Goal: Task Accomplishment & Management: Manage account settings

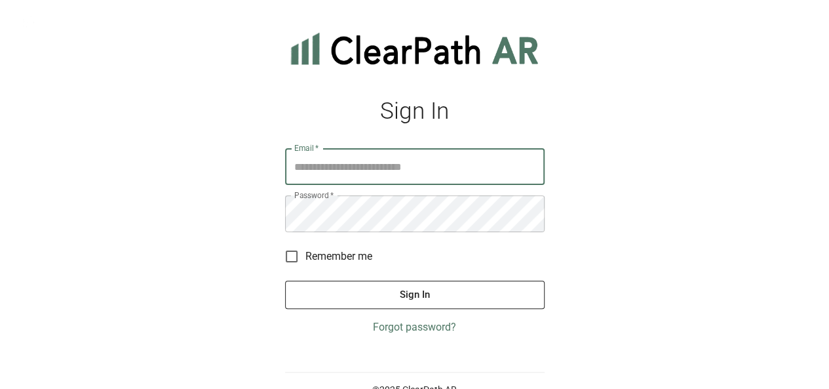
scroll to position [29, 0]
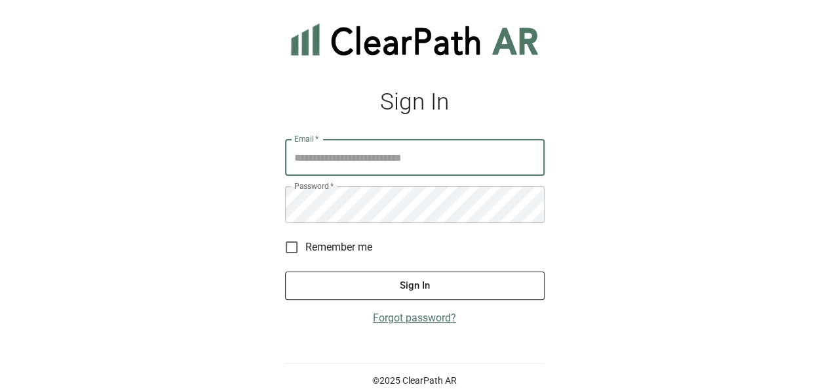
click at [414, 320] on link "Forgot password?" at bounding box center [415, 318] width 260 height 16
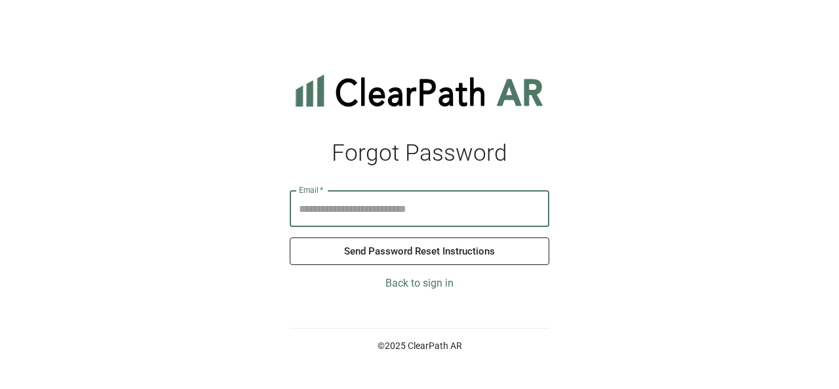
click at [340, 215] on input "Email   *" at bounding box center [420, 208] width 260 height 37
type input "**********"
click at [336, 248] on button "Send Password Reset Instructions" at bounding box center [420, 251] width 260 height 28
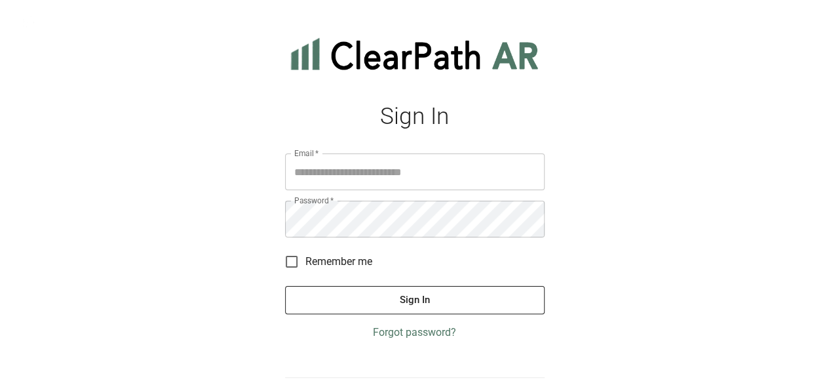
scroll to position [29, 0]
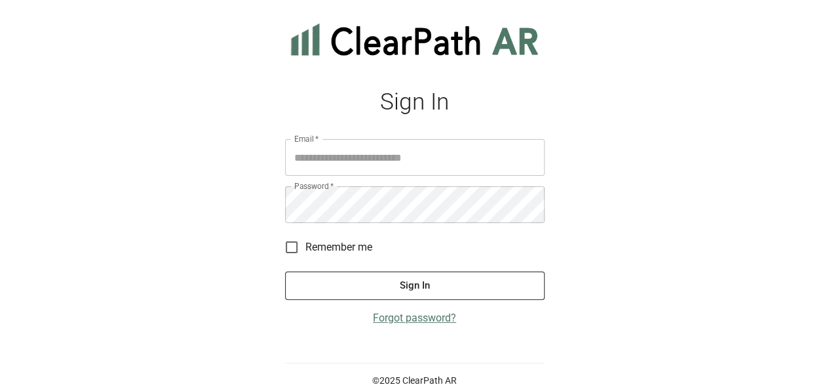
click at [410, 319] on link "Forgot password?" at bounding box center [415, 318] width 260 height 16
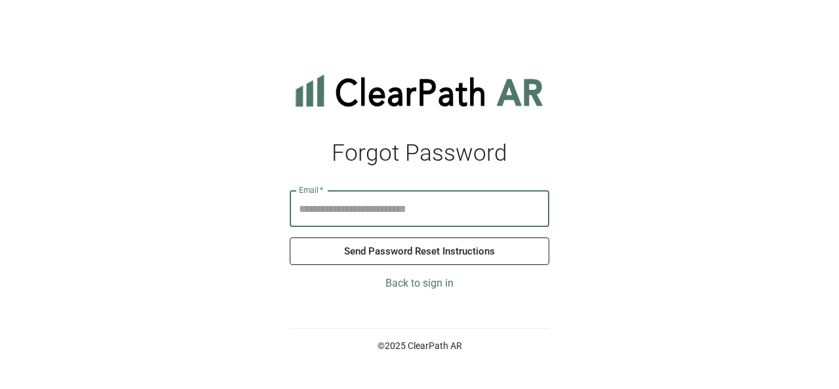
click at [374, 203] on input "Email   *" at bounding box center [420, 208] width 260 height 37
type input "**********"
click at [375, 254] on button "Send Password Reset Instructions" at bounding box center [420, 251] width 260 height 28
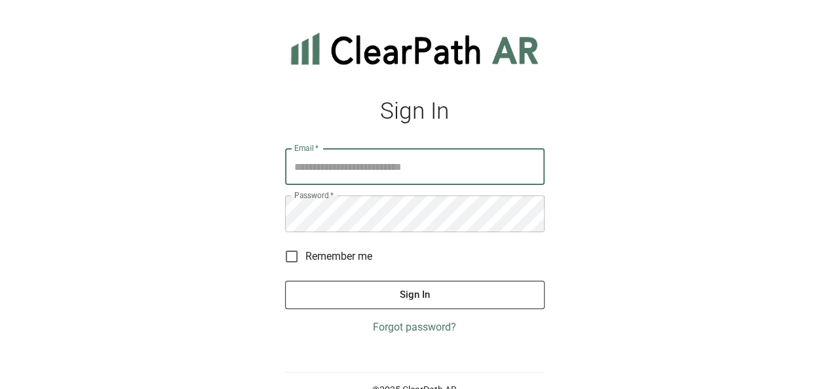
scroll to position [29, 0]
